Goal: Task Accomplishment & Management: Use online tool/utility

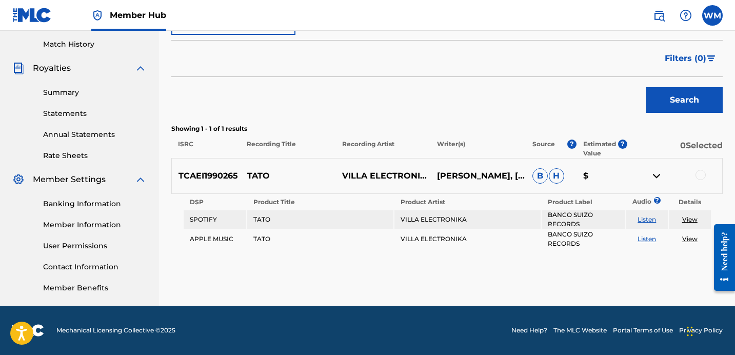
click at [348, 73] on div "Filters ( 0 )" at bounding box center [446, 58] width 551 height 37
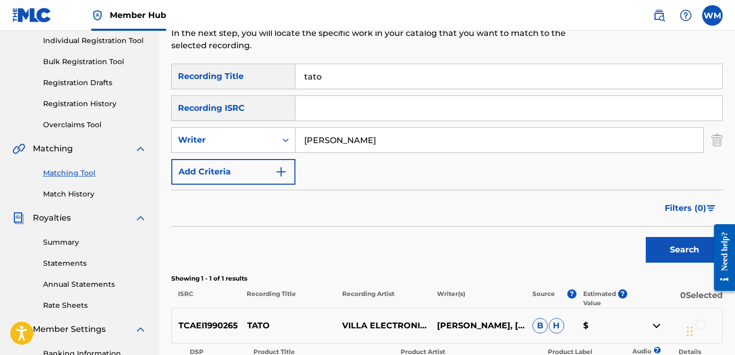
scroll to position [130, 0]
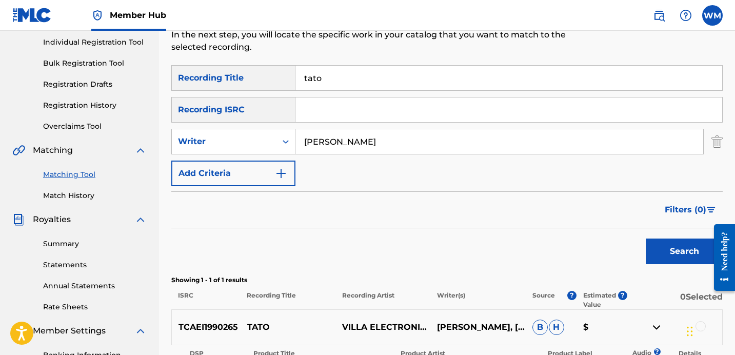
drag, startPoint x: 356, startPoint y: 68, endPoint x: 276, endPoint y: 77, distance: 80.5
click at [276, 77] on div "SearchWithCriteriabbb3291e-f636-4c70-9fa4-224bb4f6d047 Recording Title tato" at bounding box center [446, 78] width 551 height 26
drag, startPoint x: 300, startPoint y: 76, endPoint x: 361, endPoint y: 77, distance: 60.5
click at [361, 77] on input "tato" at bounding box center [508, 78] width 427 height 25
type input "ven pa cha guaracha"
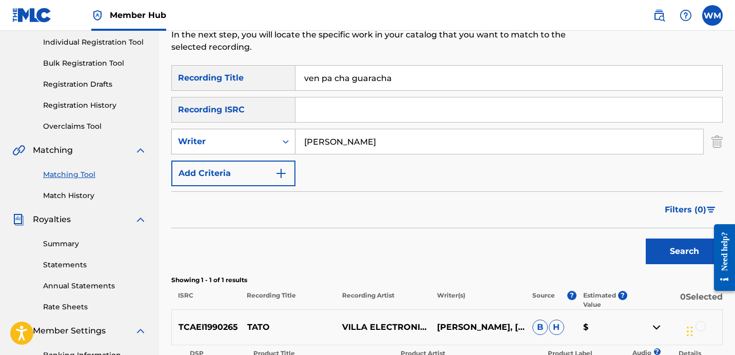
drag, startPoint x: 390, startPoint y: 143, endPoint x: 294, endPoint y: 144, distance: 96.4
click at [294, 144] on div "SearchWithCriteriae0bdf1a7-fef8-4dff-91dd-6e0bc9b41c6a Writer [PERSON_NAME]" at bounding box center [446, 142] width 551 height 26
click at [684, 251] on button "Search" at bounding box center [684, 251] width 77 height 26
click at [419, 206] on div "Filters ( 0 )" at bounding box center [446, 209] width 551 height 37
drag, startPoint x: 390, startPoint y: 144, endPoint x: 278, endPoint y: 139, distance: 112.4
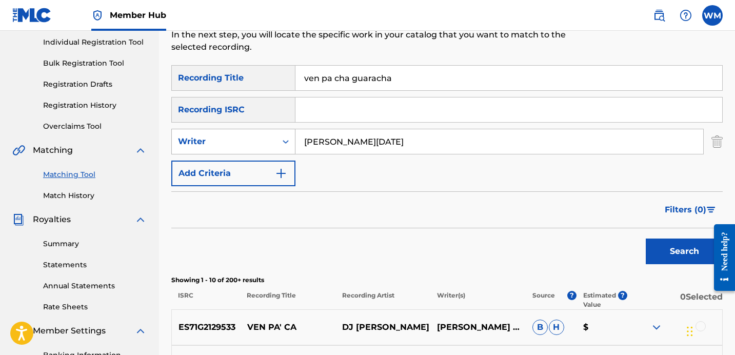
click at [278, 139] on div "SearchWithCriteriae0bdf1a7-fef8-4dff-91dd-6e0bc9b41c6a Writer [PERSON_NAME][DAT…" at bounding box center [446, 142] width 551 height 26
type input "[PERSON_NAME]"
click at [684, 251] on button "Search" at bounding box center [684, 251] width 77 height 26
click at [412, 200] on div "Filters ( 0 )" at bounding box center [446, 209] width 551 height 37
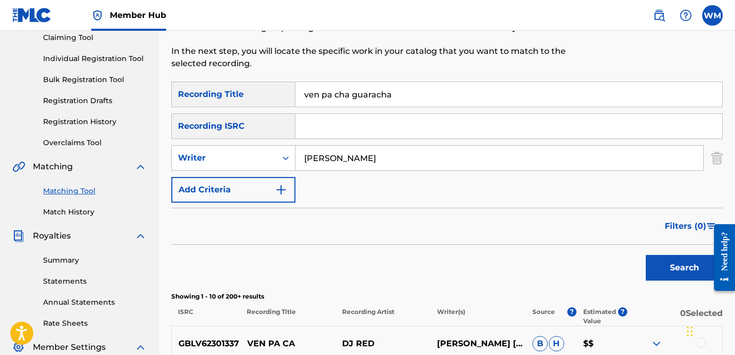
scroll to position [109, 0]
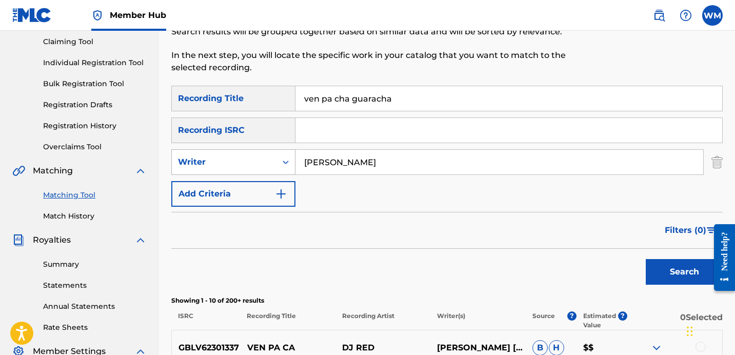
click at [284, 166] on icon "Search Form" at bounding box center [285, 162] width 10 height 10
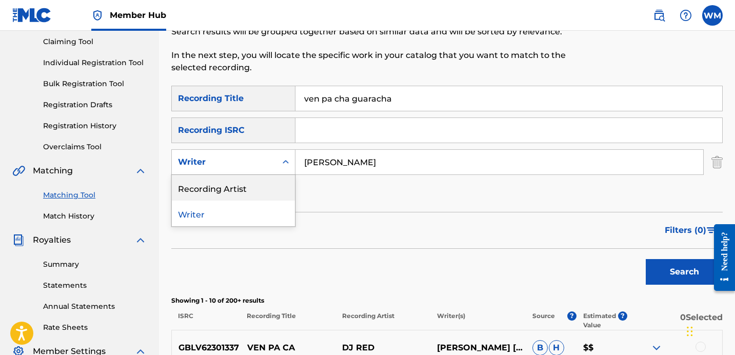
click at [273, 184] on div "Recording Artist" at bounding box center [233, 188] width 123 height 26
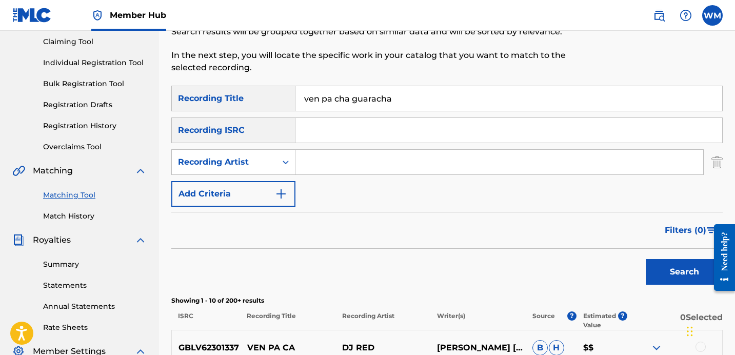
click at [312, 169] on input "Search Form" at bounding box center [499, 162] width 408 height 25
type input "dj [PERSON_NAME]"
click at [684, 272] on button "Search" at bounding box center [684, 272] width 77 height 26
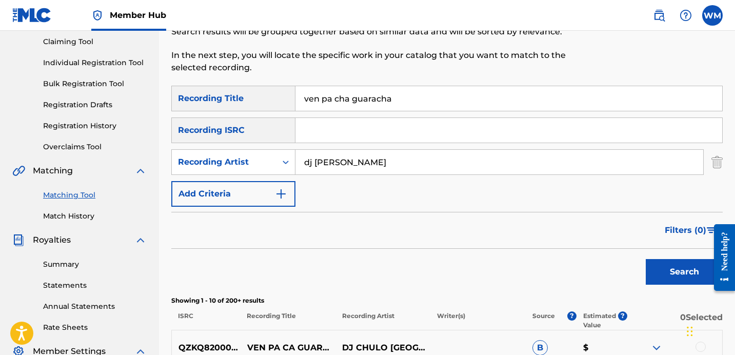
click at [468, 234] on div "Filters ( 0 )" at bounding box center [446, 230] width 551 height 37
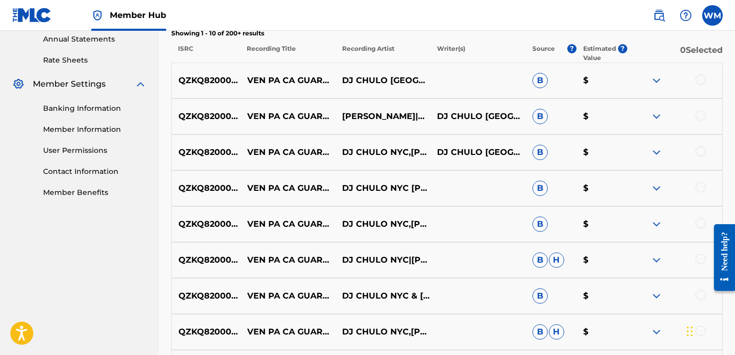
scroll to position [375, 0]
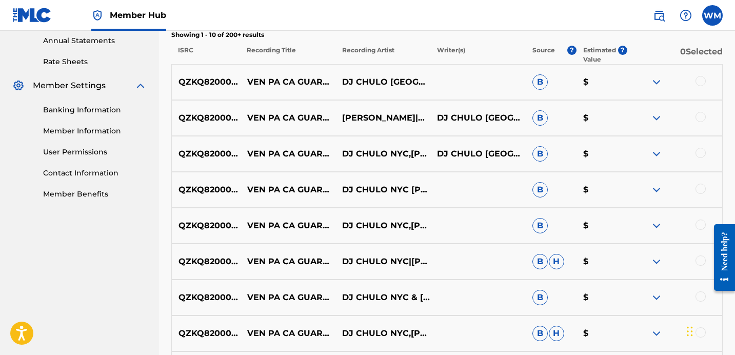
click at [700, 83] on div at bounding box center [700, 81] width 10 height 10
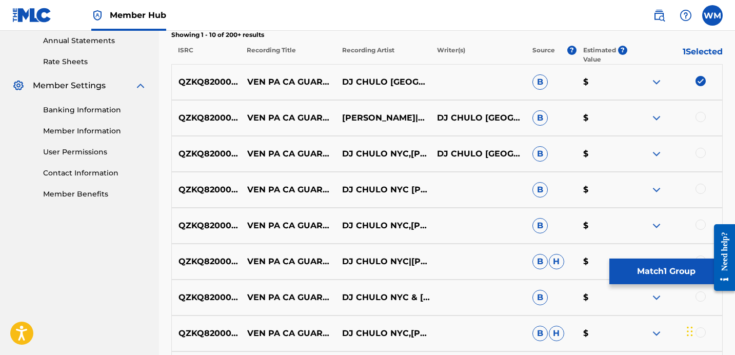
click at [700, 113] on div at bounding box center [700, 117] width 10 height 10
click at [702, 152] on div at bounding box center [700, 153] width 10 height 10
click at [698, 186] on div at bounding box center [700, 189] width 10 height 10
click at [701, 224] on div at bounding box center [700, 224] width 10 height 10
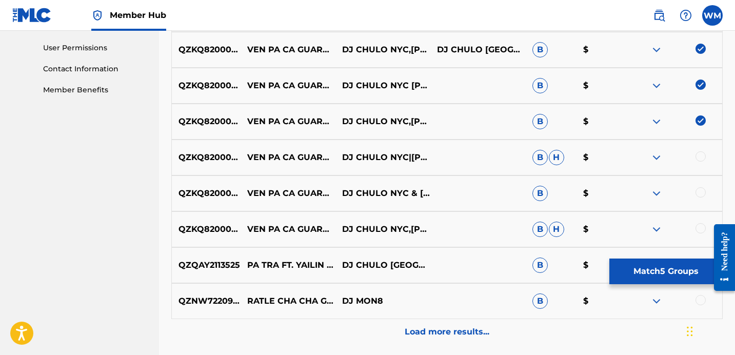
scroll to position [486, 0]
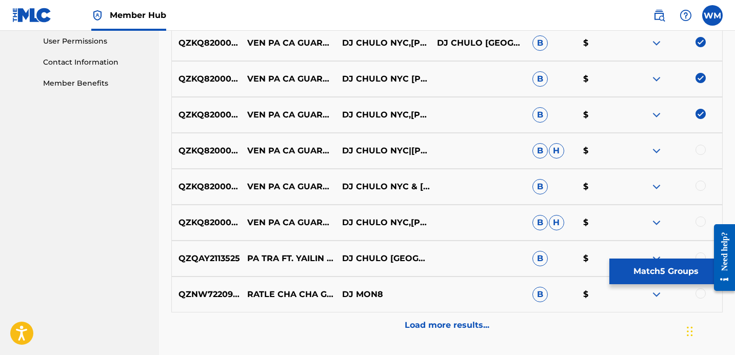
click at [700, 151] on div at bounding box center [700, 150] width 10 height 10
click at [700, 185] on div at bounding box center [700, 185] width 10 height 10
click at [701, 219] on div at bounding box center [700, 221] width 10 height 10
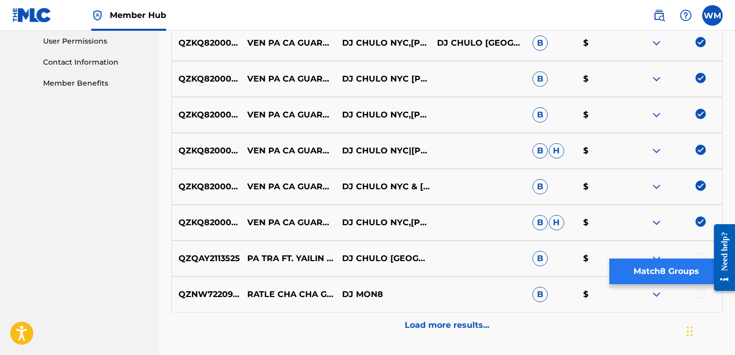
click at [642, 274] on button "Match 8 Groups" at bounding box center [665, 271] width 113 height 26
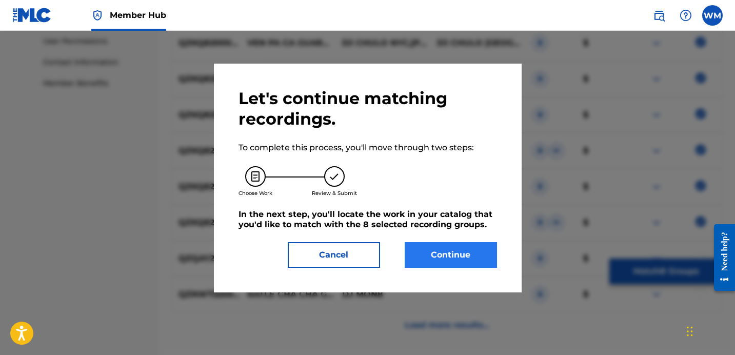
click at [482, 257] on button "Continue" at bounding box center [451, 255] width 92 height 26
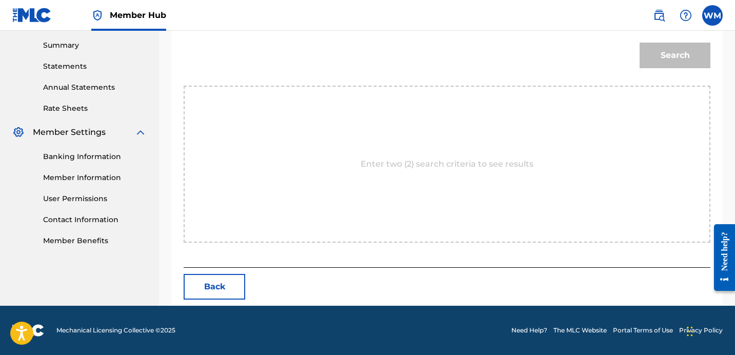
scroll to position [281, 0]
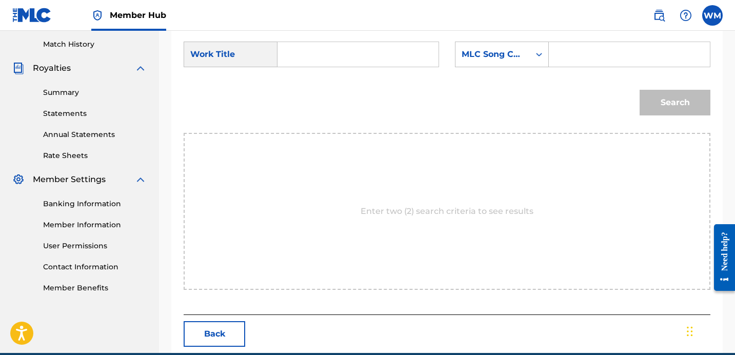
click at [399, 58] on input "Search Form" at bounding box center [358, 54] width 144 height 25
type input "ven pa cha guaracha"
click at [544, 60] on div "Search Form" at bounding box center [539, 54] width 18 height 18
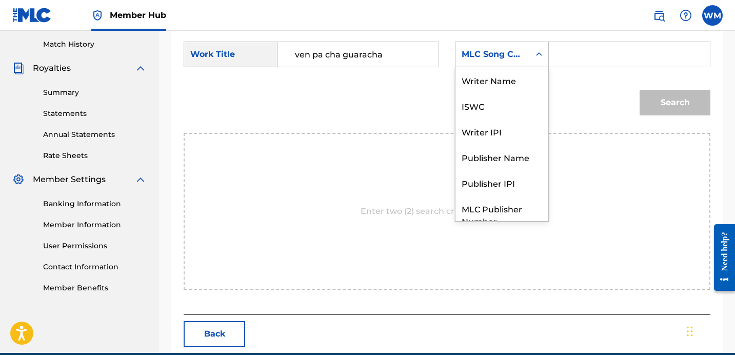
scroll to position [38, 0]
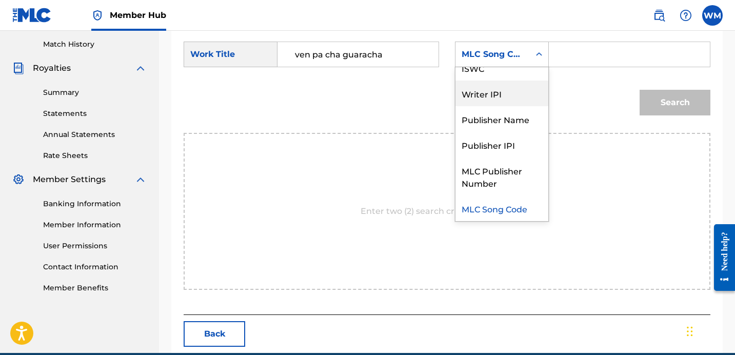
click at [503, 91] on div "Writer IPI" at bounding box center [501, 93] width 93 height 26
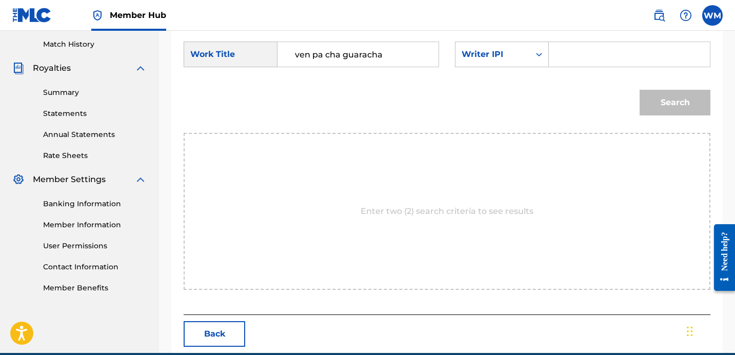
click at [567, 56] on input "Search Form" at bounding box center [629, 54] width 144 height 25
type input "01167855026"
click at [697, 102] on button "Search" at bounding box center [674, 103] width 71 height 26
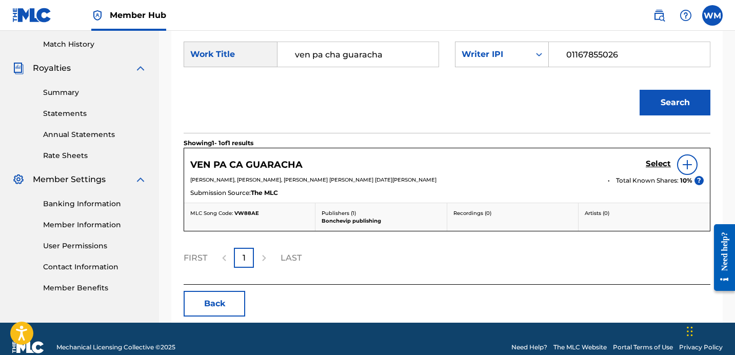
click at [684, 160] on img at bounding box center [687, 164] width 12 height 12
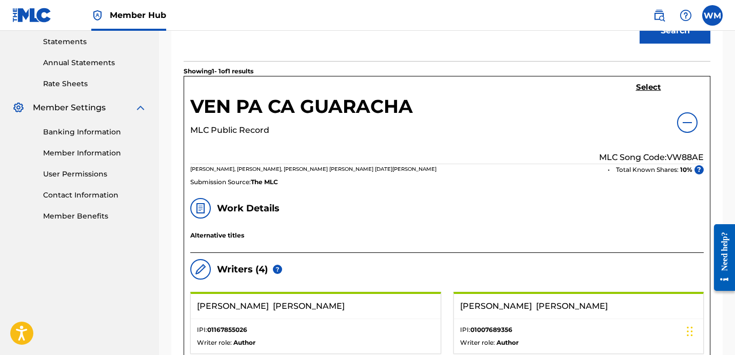
scroll to position [348, 0]
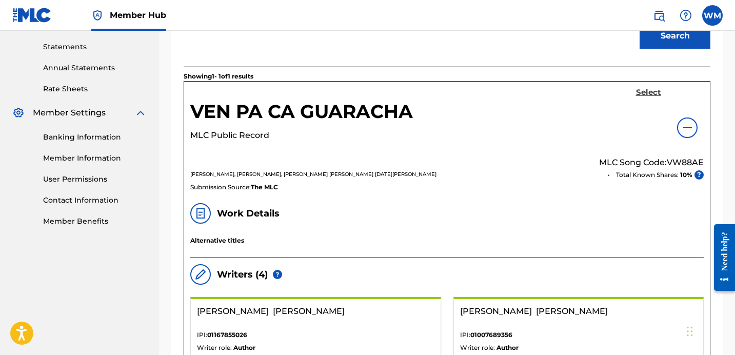
click at [648, 92] on h5 "Select" at bounding box center [648, 93] width 25 height 10
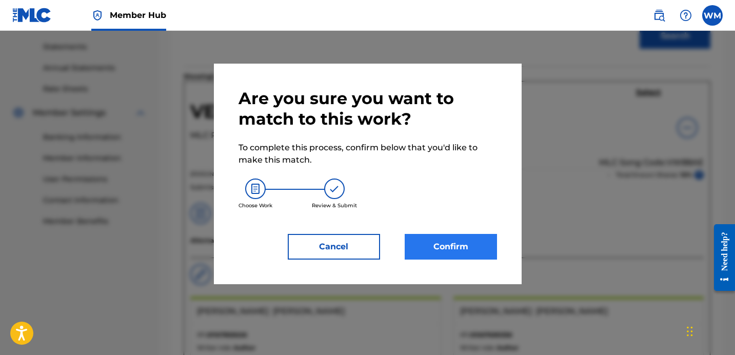
click at [446, 251] on button "Confirm" at bounding box center [451, 247] width 92 height 26
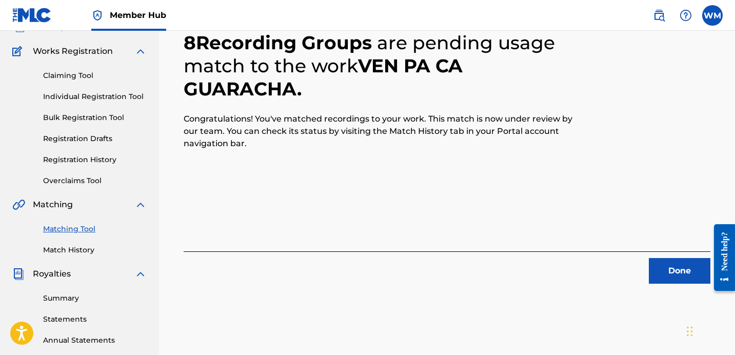
scroll to position [82, 0]
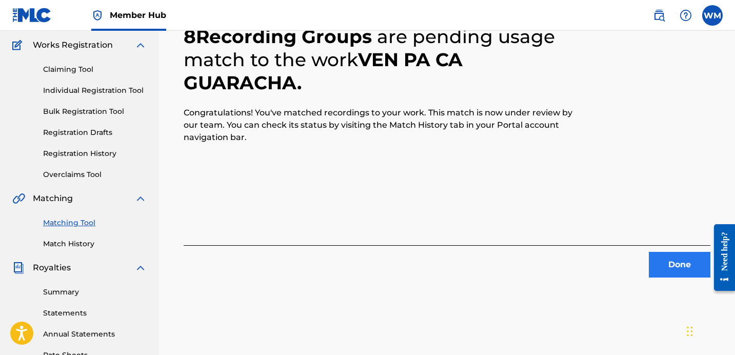
click at [651, 261] on button "Done" at bounding box center [680, 265] width 62 height 26
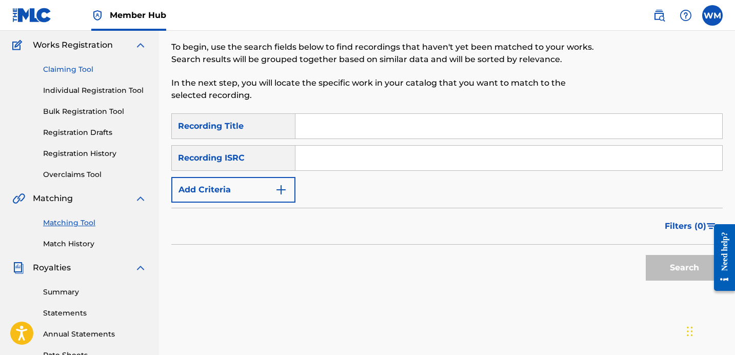
click at [70, 67] on link "Claiming Tool" at bounding box center [95, 69] width 104 height 11
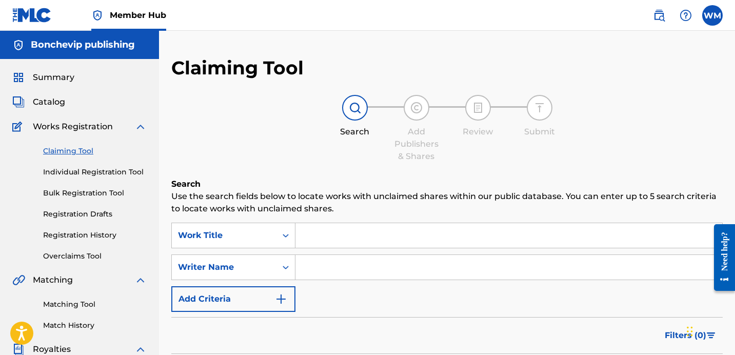
scroll to position [-7, 0]
click at [40, 108] on span "Catalog" at bounding box center [49, 102] width 32 height 12
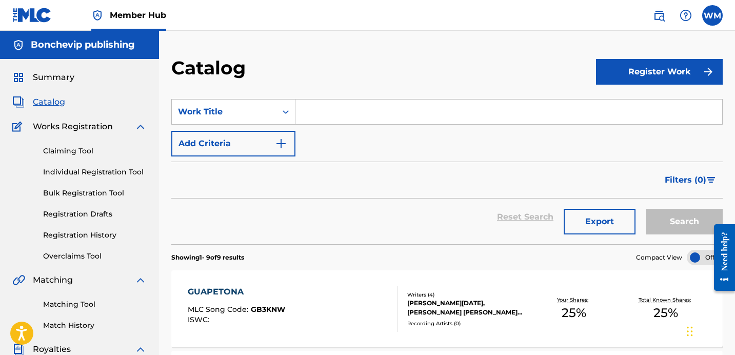
click at [54, 103] on span "Catalog" at bounding box center [49, 102] width 32 height 12
